Goal: Task Accomplishment & Management: Use online tool/utility

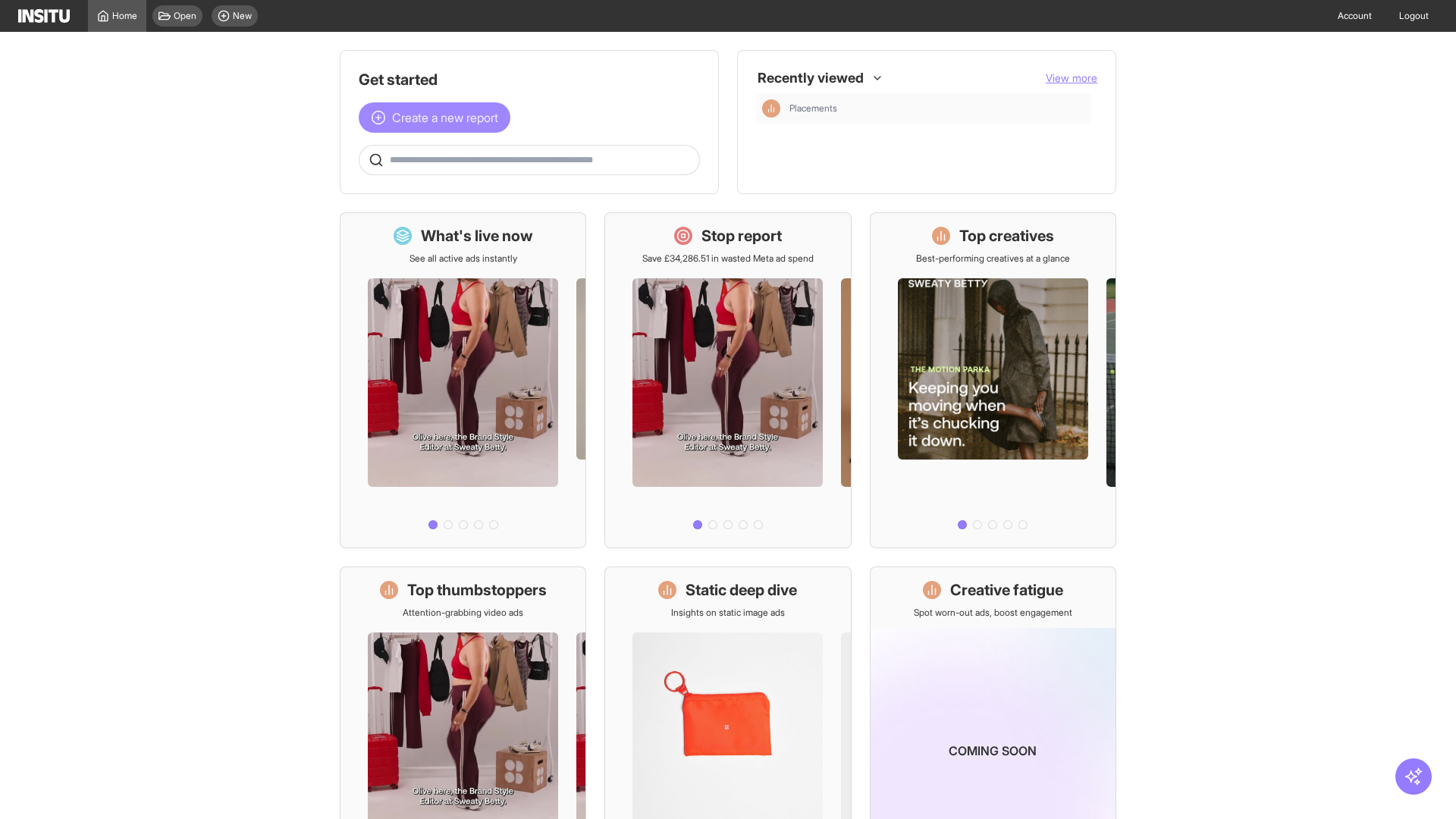
click at [438, 118] on span "Create a new report" at bounding box center [445, 117] width 106 height 18
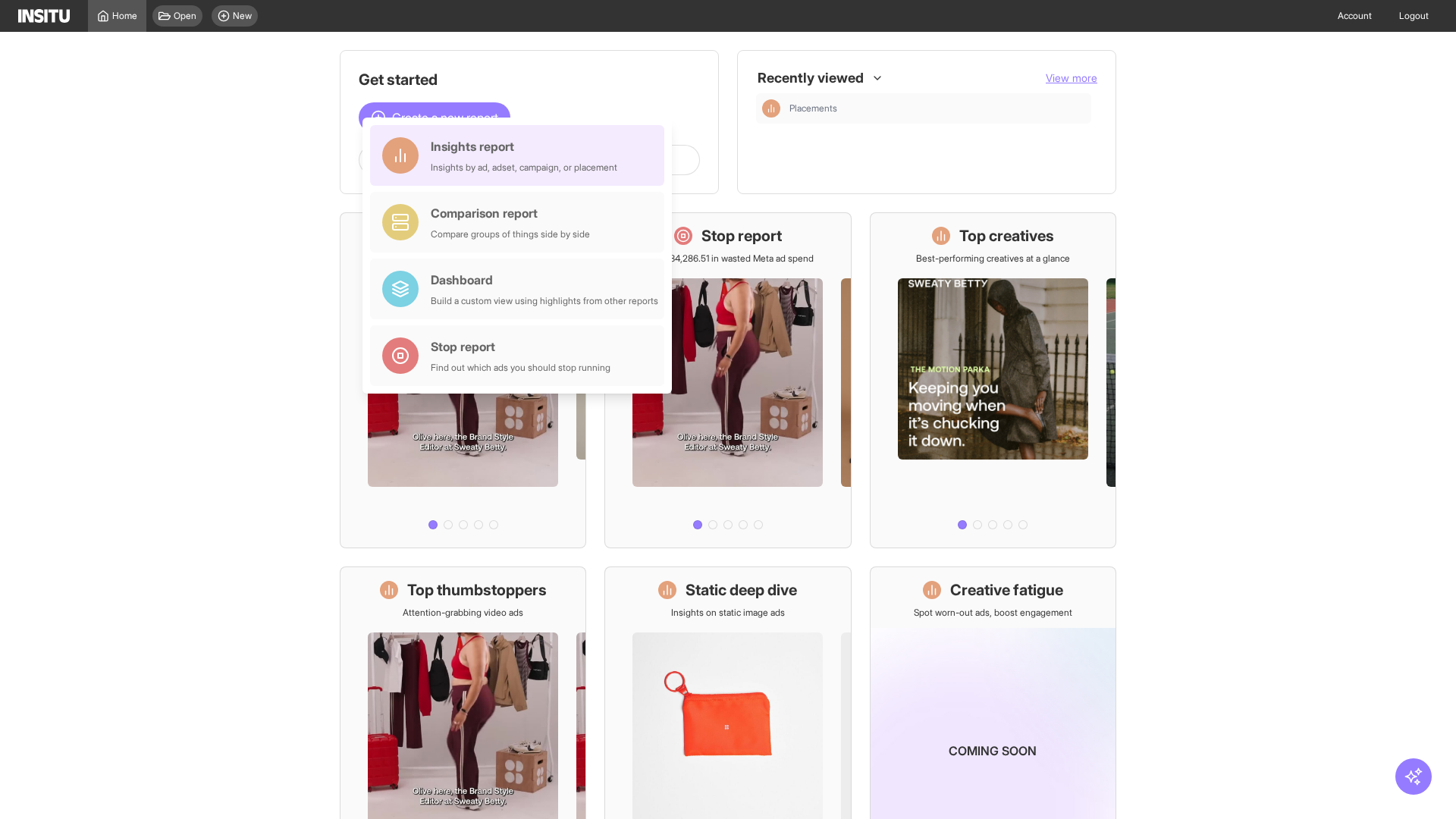
click at [521, 155] on div "Insights report Insights by ad, adset, campaign, or placement" at bounding box center [523, 155] width 186 height 37
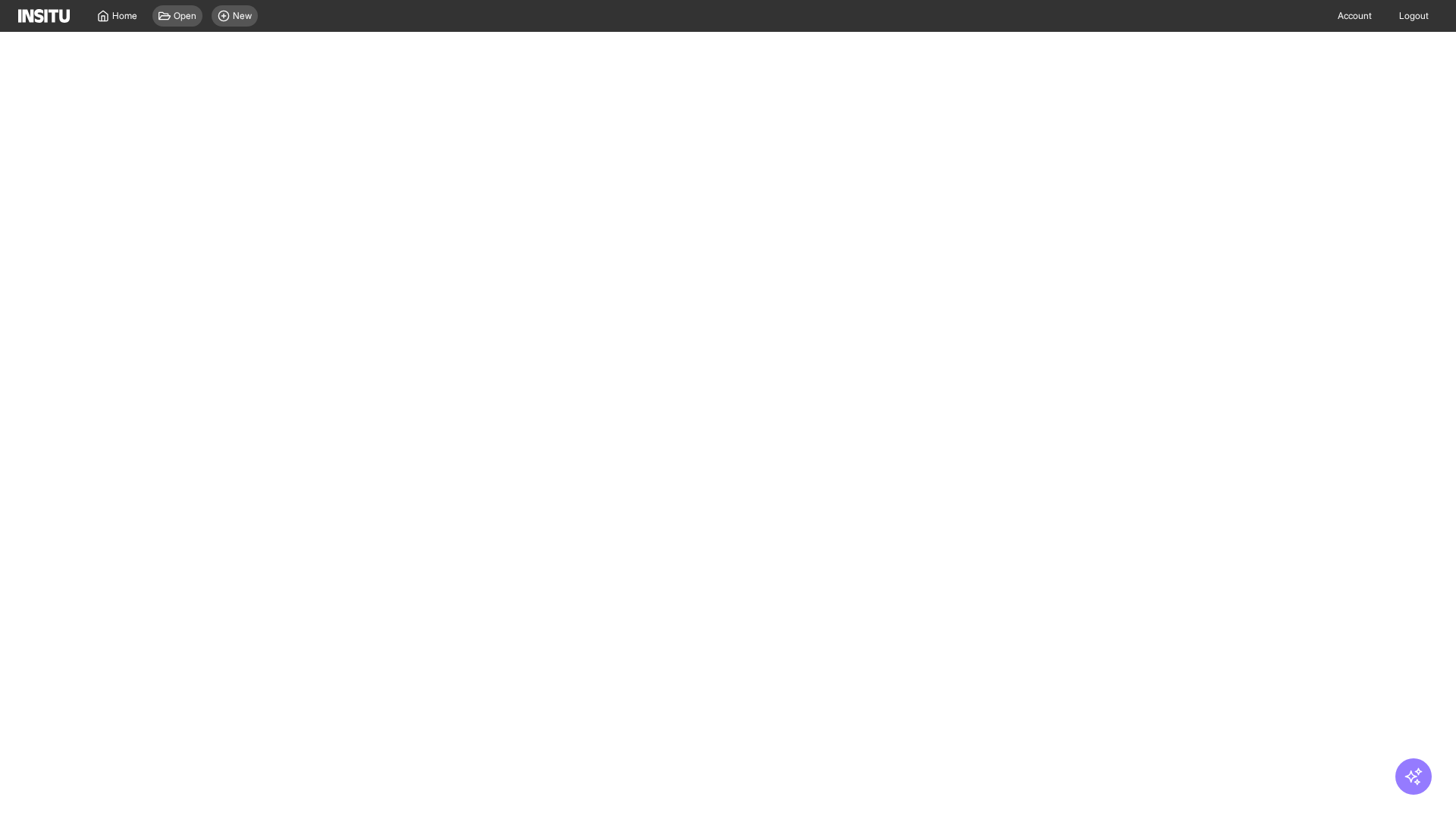
select select "**"
